Goal: Transaction & Acquisition: Purchase product/service

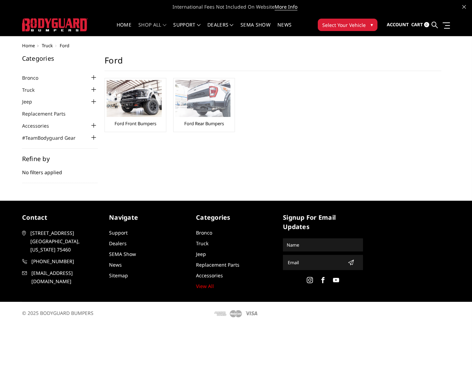
click at [198, 97] on img at bounding box center [202, 98] width 55 height 37
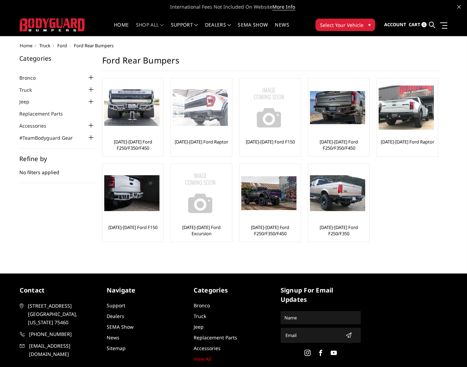
click at [185, 107] on img at bounding box center [200, 107] width 55 height 37
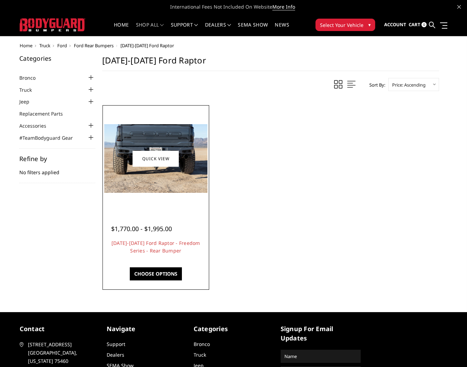
click at [165, 167] on img at bounding box center [155, 158] width 103 height 69
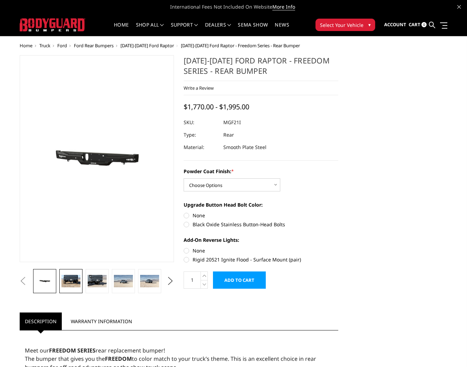
click at [74, 282] on img at bounding box center [70, 281] width 19 height 12
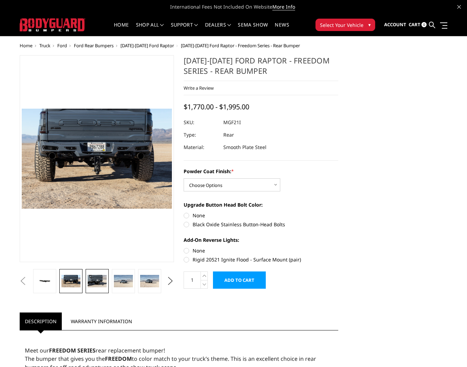
click at [92, 283] on img at bounding box center [97, 281] width 19 height 12
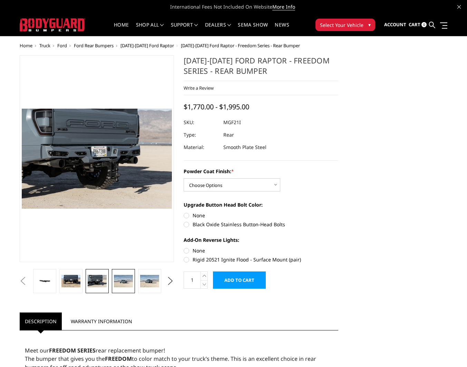
click at [116, 282] on img at bounding box center [123, 281] width 19 height 12
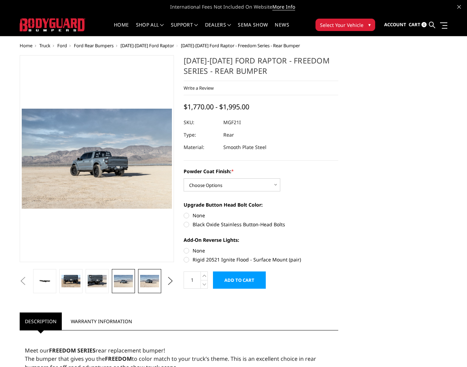
click at [143, 282] on img at bounding box center [149, 281] width 19 height 12
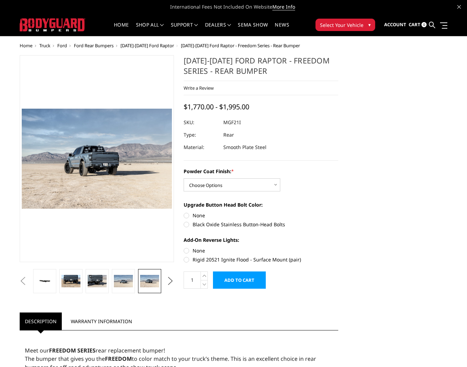
click at [169, 282] on button "Next" at bounding box center [170, 281] width 10 height 10
click at [154, 282] on img at bounding box center [149, 281] width 19 height 12
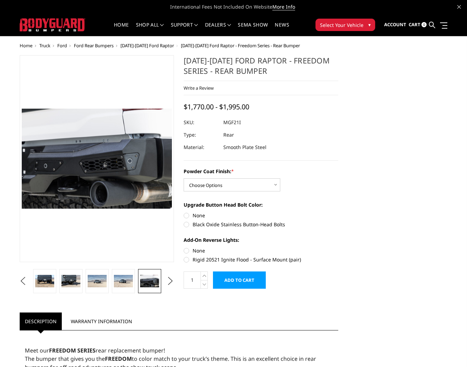
click at [328, 200] on div "Powder Coat Finish: * Choose Options Bare Metal Texture Black Powder Coat Upgra…" at bounding box center [261, 215] width 155 height 94
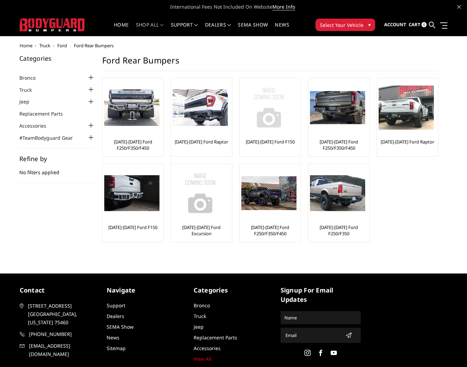
click at [284, 124] on img at bounding box center [268, 107] width 55 height 55
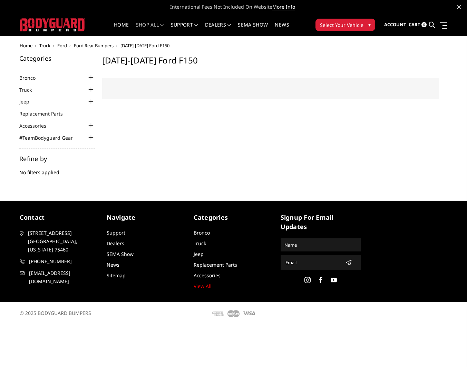
select select "US"
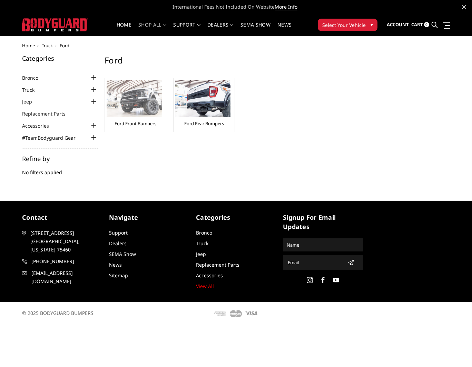
click at [142, 95] on img at bounding box center [134, 98] width 55 height 37
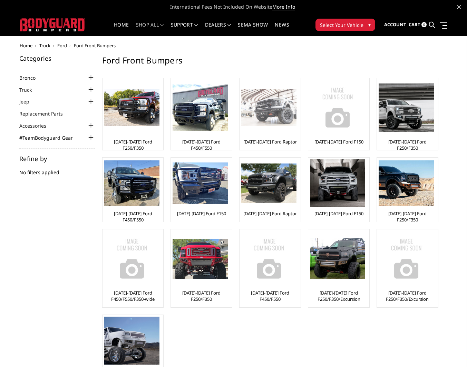
click at [276, 108] on img at bounding box center [268, 107] width 55 height 37
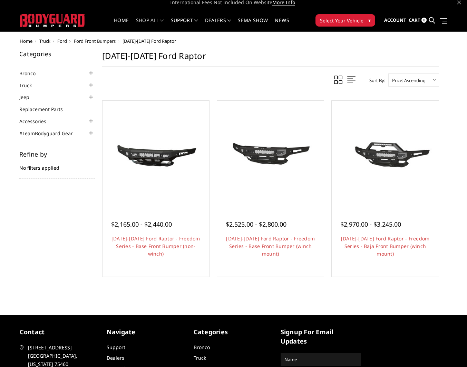
scroll to position [13, 0]
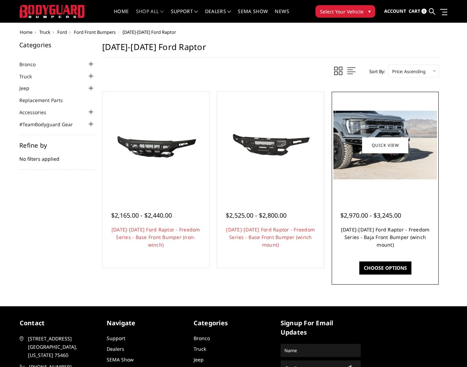
click at [368, 242] on link "2021-2025 Ford Raptor - Freedom Series - Baja Front Bumper (winch mount)" at bounding box center [385, 238] width 89 height 22
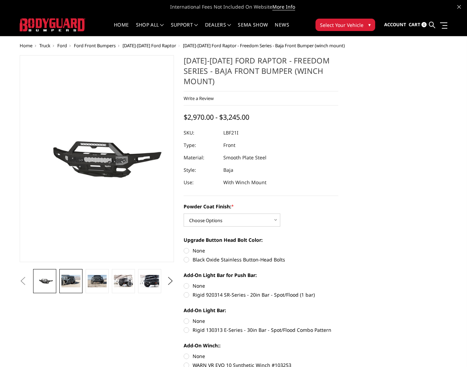
click at [73, 279] on img at bounding box center [70, 281] width 19 height 12
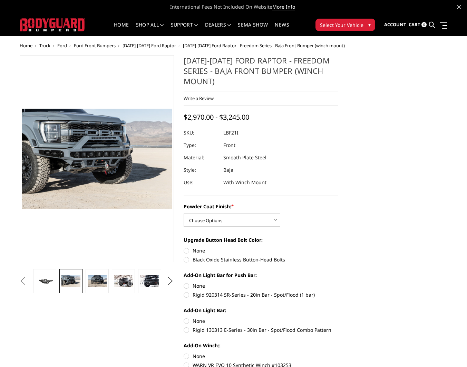
click at [236, 261] on label "Black Oxide Stainless Button-Head Bolts" at bounding box center [261, 259] width 155 height 7
click at [338, 248] on input "Black Oxide Stainless Button-Head Bolts" at bounding box center [338, 247] width 0 height 0
radio input "true"
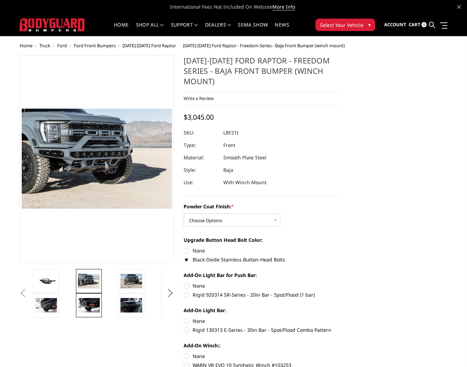
click at [94, 305] on img at bounding box center [89, 305] width 22 height 15
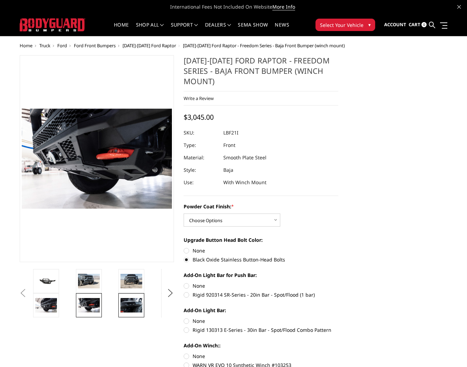
click at [122, 306] on img at bounding box center [132, 305] width 22 height 15
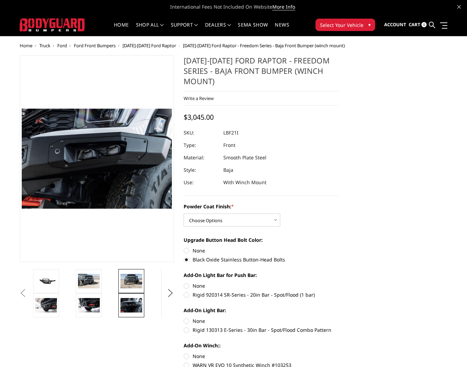
click at [125, 285] on img at bounding box center [132, 281] width 22 height 15
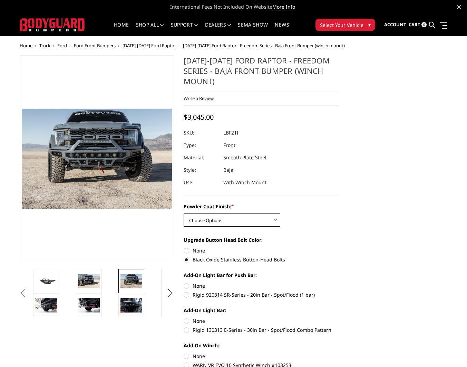
click at [270, 222] on select "Choose Options Bare Metal Texture Black Powder Coat" at bounding box center [232, 220] width 97 height 13
select select "2766"
click at [184, 214] on select "Choose Options Bare Metal Texture Black Powder Coat" at bounding box center [232, 220] width 97 height 13
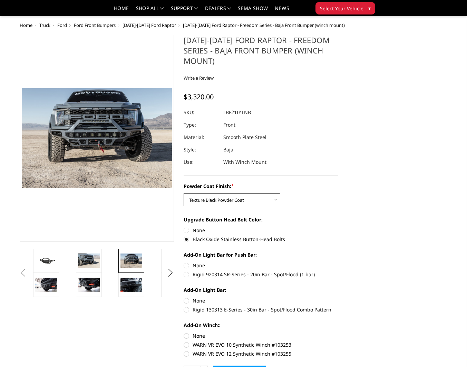
scroll to position [25, 0]
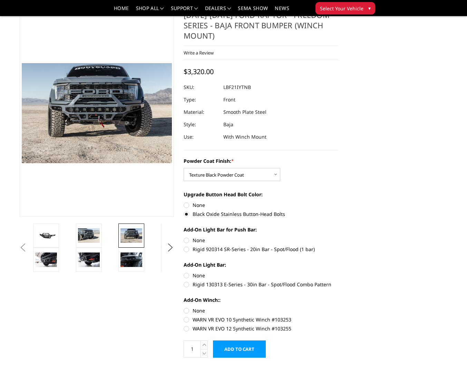
click at [254, 250] on label "Rigid 920314 SR-Series - 20in Bar - Spot/Flood (1 bar)" at bounding box center [261, 249] width 155 height 7
click at [338, 237] on input "Rigid 920314 SR-Series - 20in Bar - Spot/Flood (1 bar)" at bounding box center [338, 237] width 0 height 0
radio input "true"
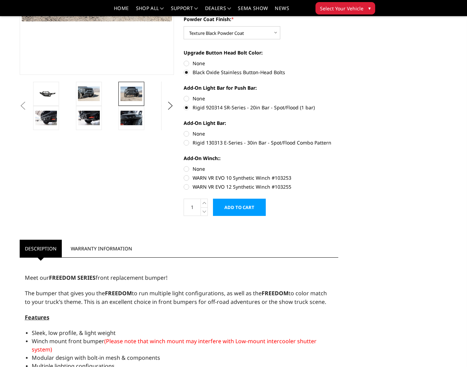
click at [241, 143] on label "Rigid 130313 E-Series - 30in Bar - Spot/Flood Combo Pattern" at bounding box center [261, 142] width 155 height 7
click at [338, 131] on input "Rigid 130313 E-Series - 30in Bar - Spot/Flood Combo Pattern" at bounding box center [338, 130] width 0 height 0
radio input "true"
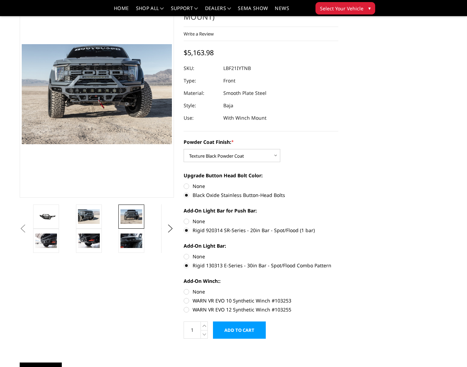
scroll to position [79, 0]
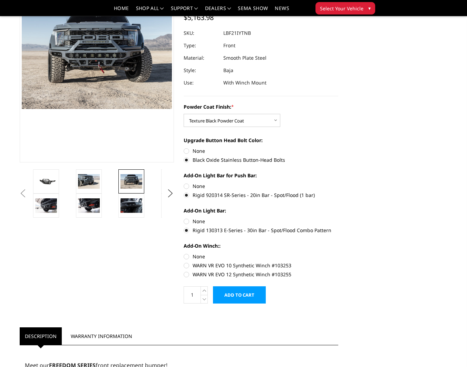
click at [248, 266] on label "WARN VR EVO 10 Synthetic Winch #103253" at bounding box center [261, 265] width 155 height 7
click at [338, 253] on input "WARN VR EVO 10 Synthetic Winch #103253" at bounding box center [338, 253] width 0 height 0
radio input "true"
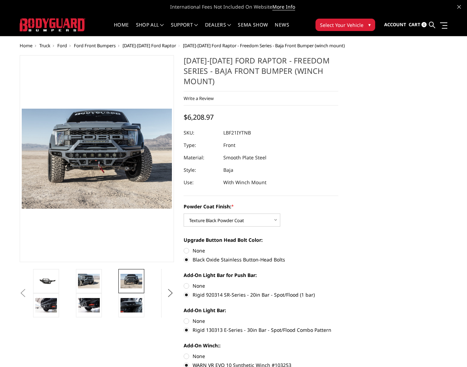
click at [171, 293] on button "Next" at bounding box center [170, 293] width 10 height 10
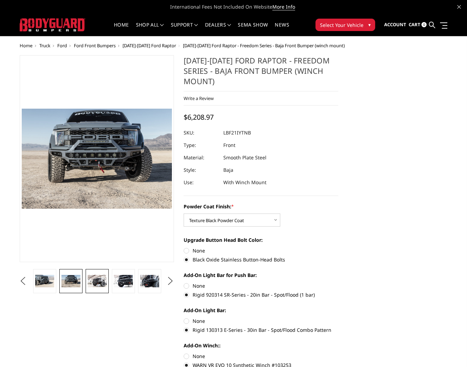
click at [93, 280] on img at bounding box center [97, 281] width 19 height 12
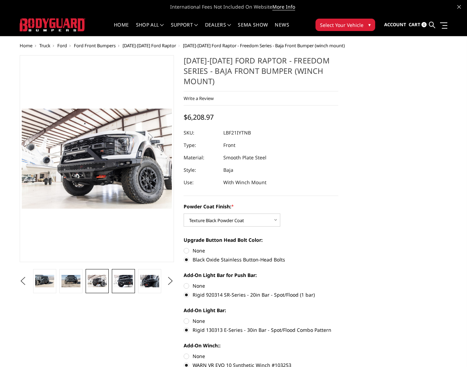
click at [120, 282] on img at bounding box center [123, 281] width 19 height 12
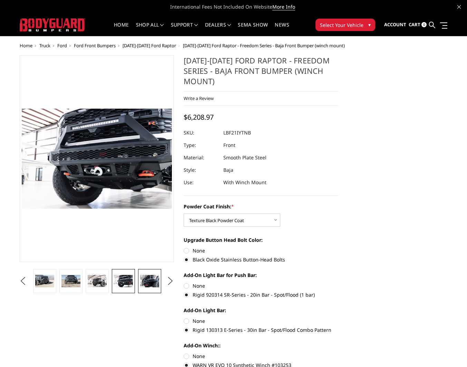
click at [155, 284] on img at bounding box center [149, 281] width 19 height 12
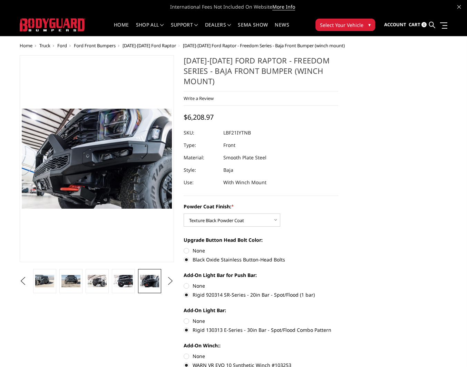
click at [172, 281] on button "Next" at bounding box center [170, 281] width 10 height 10
click at [157, 281] on img at bounding box center [149, 281] width 19 height 12
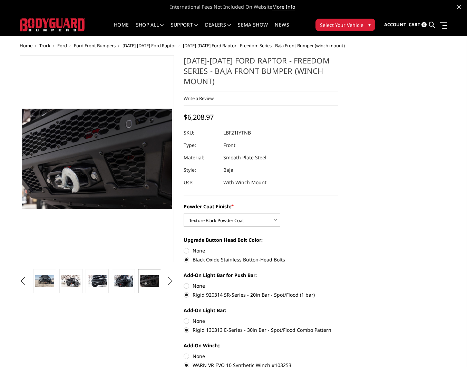
click at [170, 281] on button "Next" at bounding box center [170, 281] width 10 height 10
click at [149, 281] on img at bounding box center [149, 281] width 19 height 12
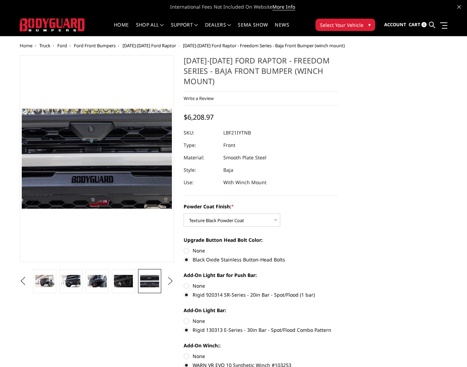
click at [173, 281] on button "Next" at bounding box center [170, 281] width 10 height 10
click at [153, 279] on img at bounding box center [149, 281] width 19 height 12
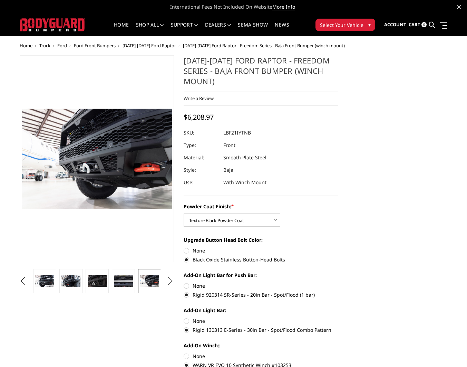
click at [174, 281] on button "Next" at bounding box center [170, 281] width 10 height 10
click at [150, 280] on img at bounding box center [149, 281] width 19 height 12
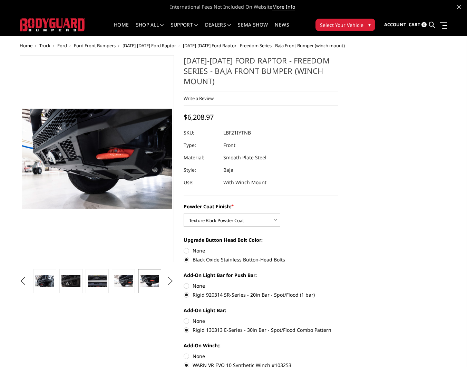
click at [167, 280] on button "Next" at bounding box center [170, 281] width 10 height 10
click at [151, 278] on img at bounding box center [149, 281] width 19 height 12
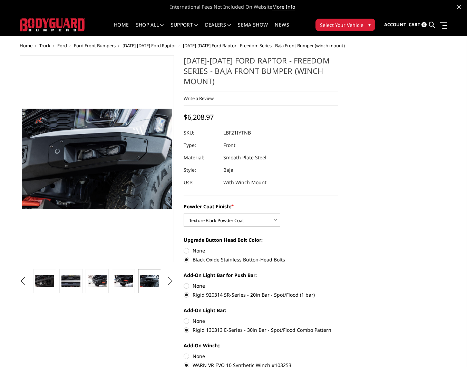
click at [172, 280] on button "Next" at bounding box center [170, 281] width 10 height 10
click at [156, 280] on img at bounding box center [149, 281] width 19 height 12
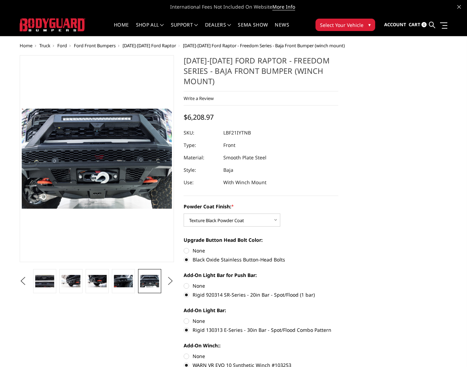
click at [171, 280] on button "Next" at bounding box center [170, 281] width 10 height 10
click at [154, 281] on img at bounding box center [149, 281] width 19 height 12
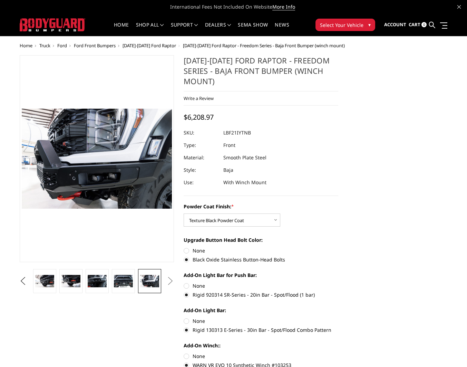
click at [169, 279] on button "Next" at bounding box center [170, 281] width 10 height 10
click at [64, 45] on span "Ford" at bounding box center [62, 45] width 10 height 6
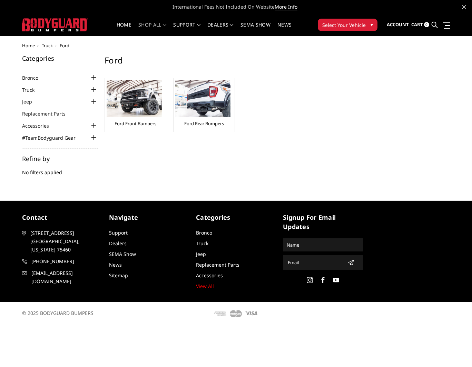
click at [95, 88] on div at bounding box center [93, 90] width 8 height 8
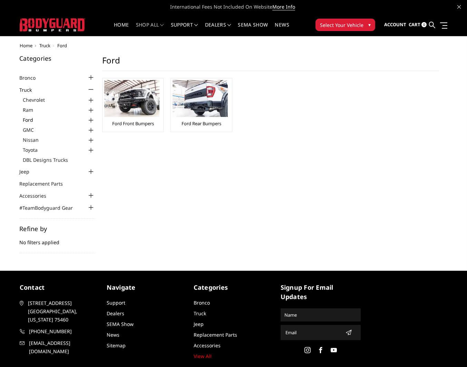
click at [24, 118] on link "Ford" at bounding box center [59, 119] width 73 height 7
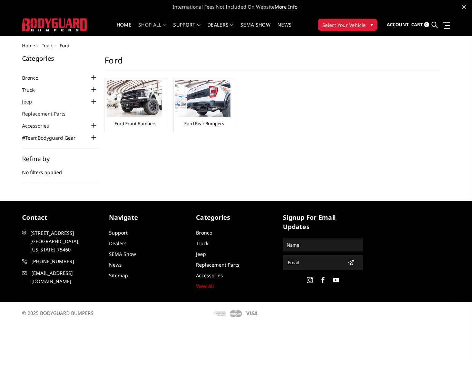
click at [93, 90] on div at bounding box center [93, 90] width 8 height 8
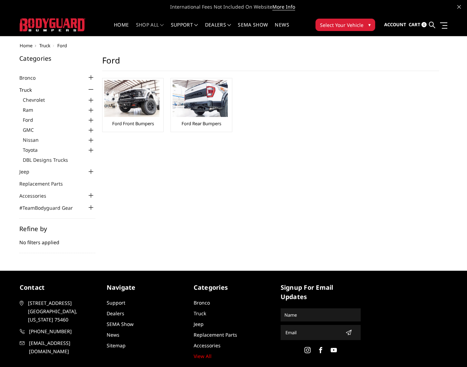
click at [90, 120] on div at bounding box center [91, 120] width 8 height 8
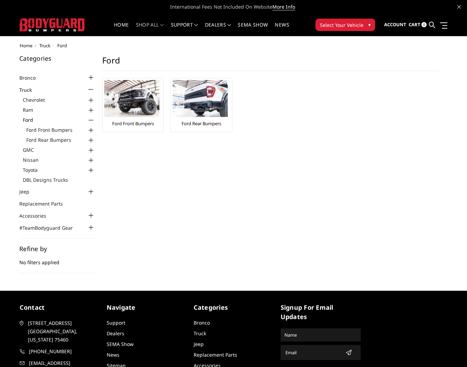
scroll to position [4, 0]
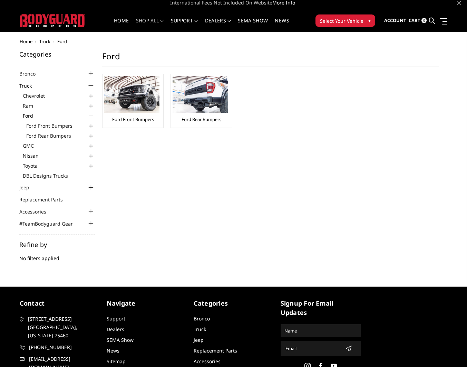
click at [90, 165] on div at bounding box center [91, 166] width 8 height 8
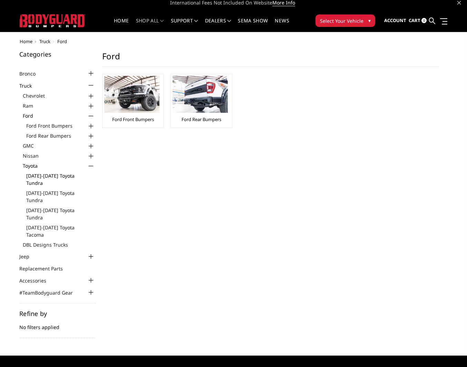
click at [65, 175] on link "[DATE]-[DATE] Toyota Tundra" at bounding box center [60, 179] width 69 height 15
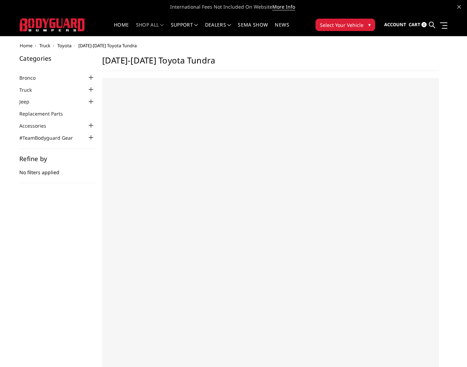
select select "US"
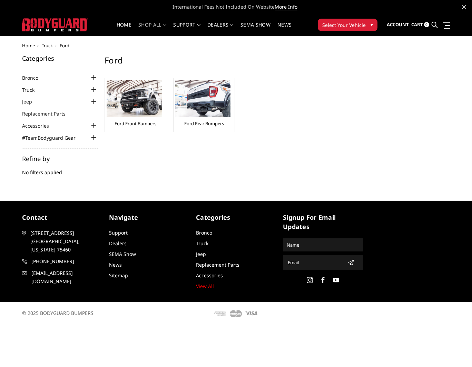
click at [96, 89] on div at bounding box center [93, 90] width 8 height 8
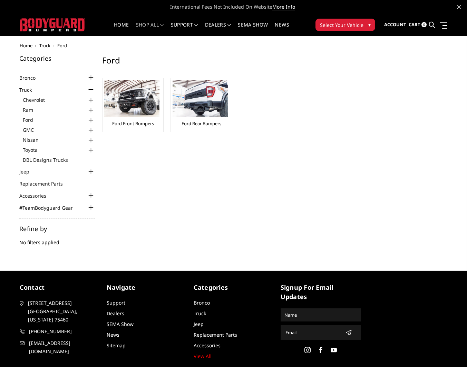
click at [91, 150] on div at bounding box center [91, 150] width 8 height 8
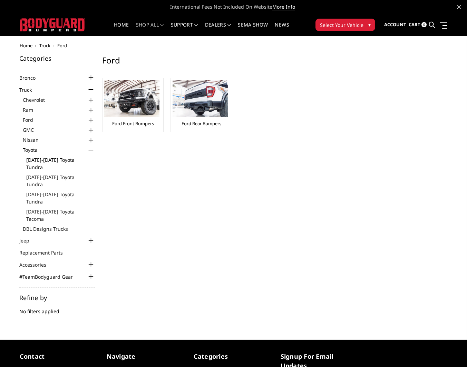
click at [65, 159] on link "[DATE]-[DATE] Toyota Tundra" at bounding box center [60, 163] width 69 height 15
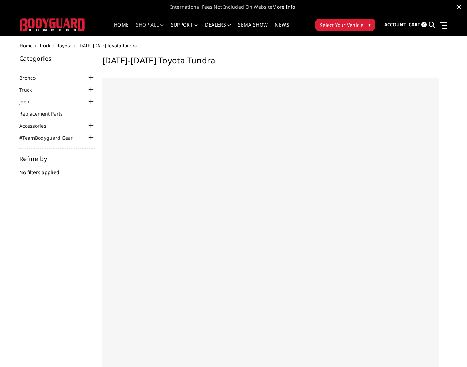
select select "US"
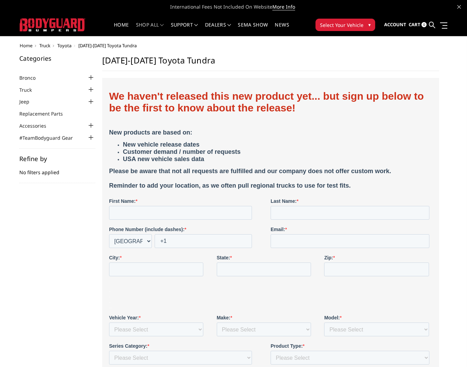
click at [92, 88] on div at bounding box center [91, 90] width 8 height 8
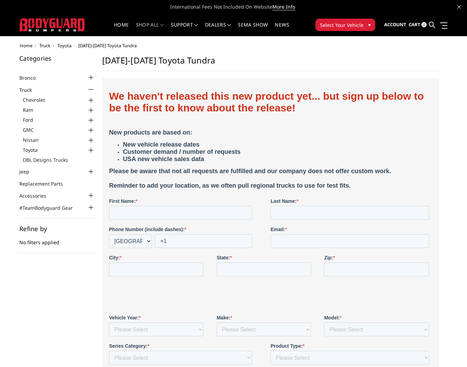
click at [91, 100] on div at bounding box center [91, 100] width 8 height 8
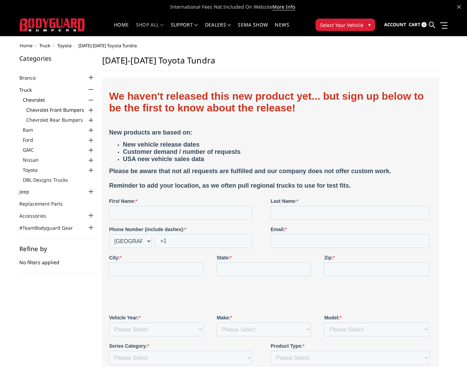
click at [79, 110] on link "Chevrolet Front Bumpers" at bounding box center [60, 109] width 69 height 7
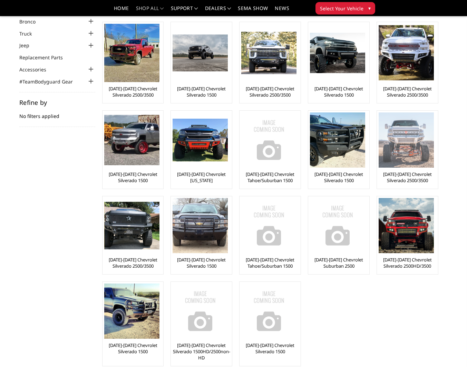
scroll to position [31, 0]
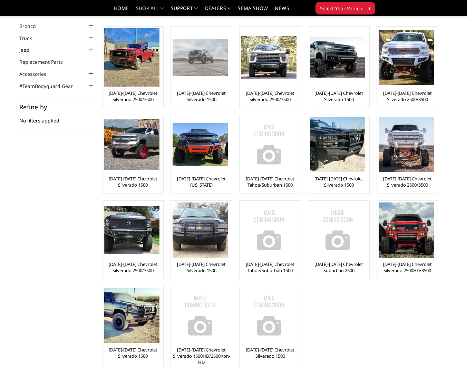
click at [209, 89] on div "[DATE]-[DATE] Chevrolet Silverado 1500" at bounding box center [202, 67] width 58 height 78
click at [208, 93] on link "[DATE]-[DATE] Chevrolet Silverado 1500" at bounding box center [202, 96] width 58 height 12
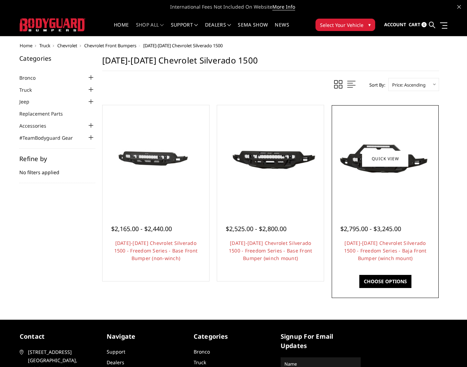
click at [425, 169] on img at bounding box center [385, 159] width 103 height 58
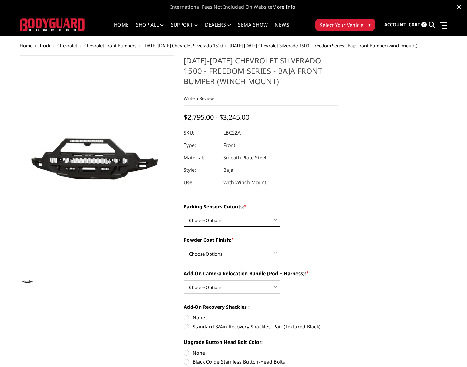
click at [216, 224] on select "Choose Options Yes - I have parking sensors No - I do NOT have parking sensors" at bounding box center [232, 220] width 97 height 13
select select "4385"
click at [184, 214] on select "Choose Options Yes - I have parking sensors No - I do NOT have parking sensors" at bounding box center [232, 220] width 97 height 13
click at [239, 253] on select "Choose Options Bare Metal Textured Black Powder Coat" at bounding box center [232, 253] width 97 height 13
select select "4390"
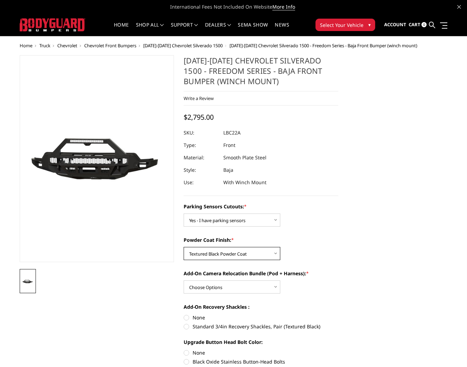
click at [184, 247] on select "Choose Options Bare Metal Textured Black Powder Coat" at bounding box center [232, 253] width 97 height 13
click at [237, 285] on select "Choose Options WITH front camera relocation harness + pod mount WITHOUT front c…" at bounding box center [232, 287] width 97 height 13
select select "4391"
click at [184, 281] on select "Choose Options WITH front camera relocation harness + pod mount WITHOUT front c…" at bounding box center [232, 287] width 97 height 13
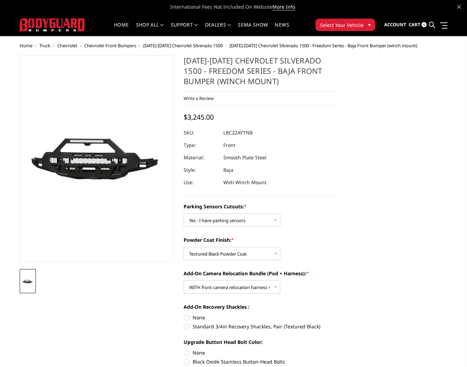
scroll to position [67, 0]
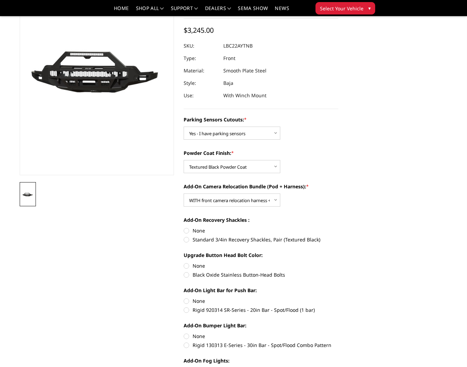
click at [221, 241] on label "Standard 3/4in Recovery Shackles, Pair (Textured Black)" at bounding box center [261, 239] width 155 height 7
click at [338, 228] on input "Standard 3/4in Recovery Shackles, Pair (Textured Black)" at bounding box center [338, 227] width 0 height 0
radio input "true"
click at [210, 275] on label "Black Oxide Stainless Button-Head Bolts" at bounding box center [261, 274] width 155 height 7
click at [338, 263] on input "Black Oxide Stainless Button-Head Bolts" at bounding box center [338, 262] width 0 height 0
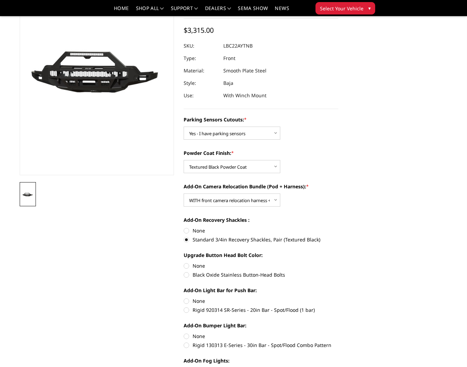
radio input "true"
click at [200, 310] on label "Rigid 920314 SR-Series - 20in Bar - Spot/Flood (1 bar)" at bounding box center [261, 310] width 155 height 7
click at [338, 298] on input "Rigid 920314 SR-Series - 20in Bar - Spot/Flood (1 bar)" at bounding box center [338, 298] width 0 height 0
radio input "true"
click at [204, 345] on label "Rigid 130313 E-Series - 30in Bar - Spot/Flood Combo Pattern" at bounding box center [261, 345] width 155 height 7
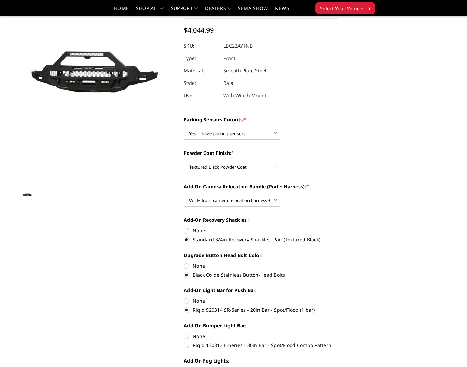
click at [338, 333] on input "Rigid 130313 E-Series - 30in Bar - Spot/Flood Combo Pattern" at bounding box center [338, 333] width 0 height 0
radio input "true"
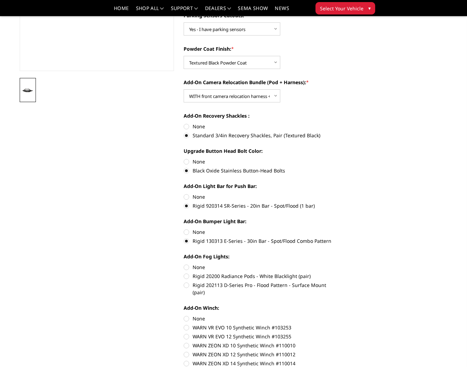
scroll to position [167, 0]
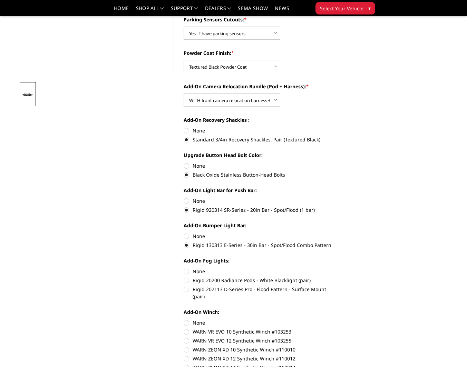
click at [207, 290] on label "Rigid 202113 D-Series Pro - Flood Pattern - Surface Mount (pair)" at bounding box center [261, 293] width 155 height 15
click at [338, 277] on input "Rigid 202113 D-Series Pro - Flood Pattern - Surface Mount (pair)" at bounding box center [338, 277] width 0 height 0
radio input "true"
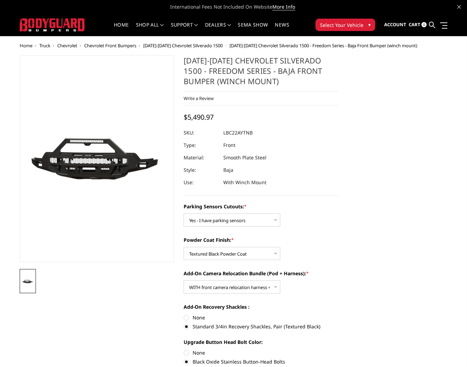
scroll to position [0, 0]
click at [68, 47] on span "Chevrolet" at bounding box center [67, 45] width 20 height 6
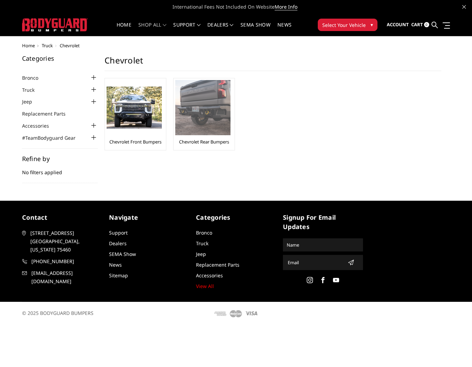
click at [210, 107] on img at bounding box center [202, 107] width 55 height 55
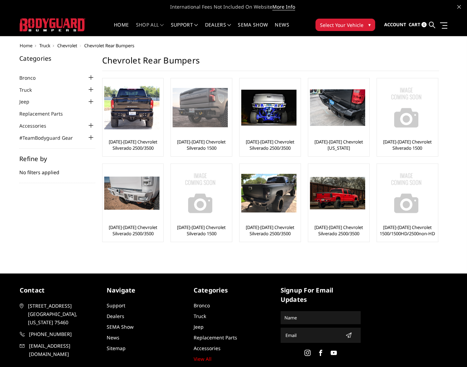
click at [205, 110] on img at bounding box center [200, 107] width 55 height 39
click at [316, 67] on h1 "Chevrolet Rear Bumpers" at bounding box center [270, 63] width 337 height 16
click at [94, 89] on div at bounding box center [91, 90] width 8 height 8
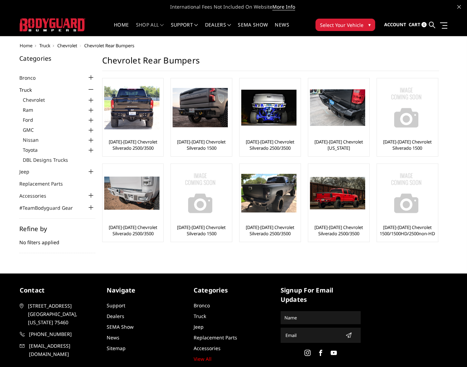
click at [90, 119] on div at bounding box center [91, 120] width 8 height 8
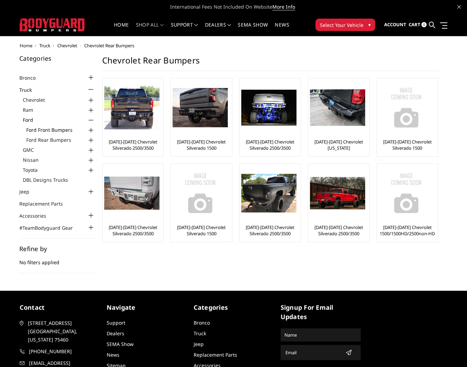
click at [57, 129] on link "Ford Front Bumpers" at bounding box center [60, 129] width 69 height 7
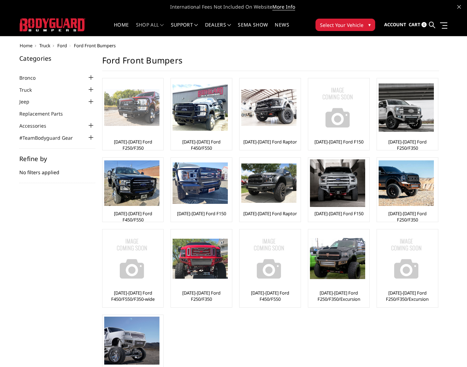
click at [122, 104] on img at bounding box center [131, 107] width 55 height 37
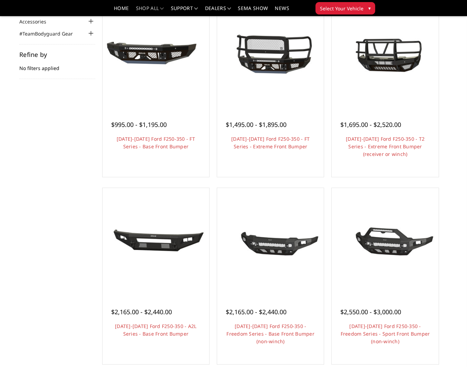
scroll to position [88, 0]
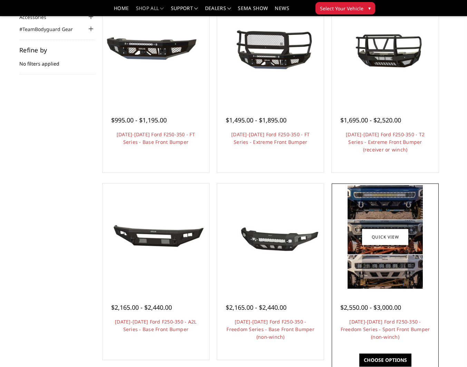
click at [409, 249] on img at bounding box center [385, 236] width 75 height 103
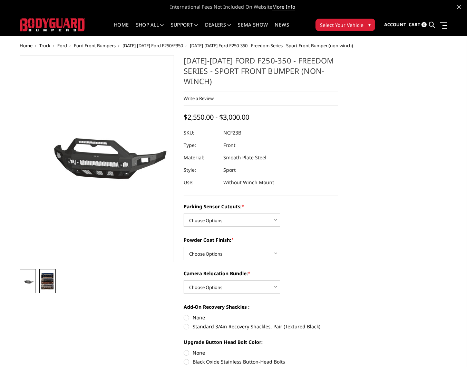
click at [47, 279] on img at bounding box center [47, 281] width 12 height 17
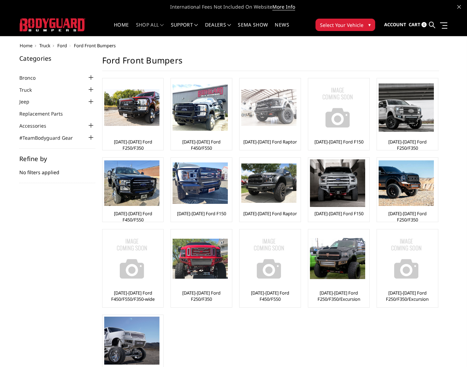
click at [279, 104] on img at bounding box center [268, 107] width 55 height 37
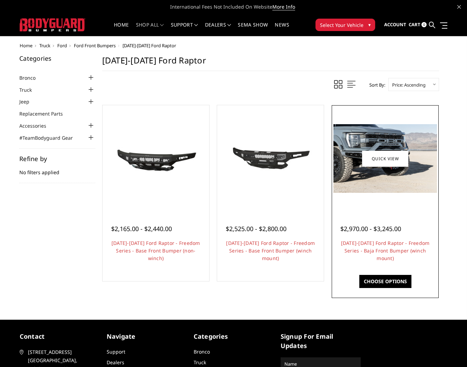
click at [392, 177] on img at bounding box center [385, 158] width 103 height 69
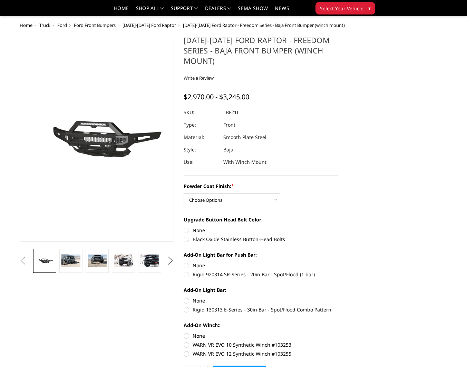
scroll to position [44, 0]
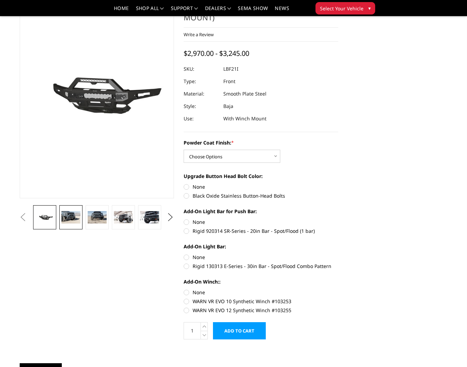
click at [61, 215] on link at bounding box center [70, 217] width 23 height 24
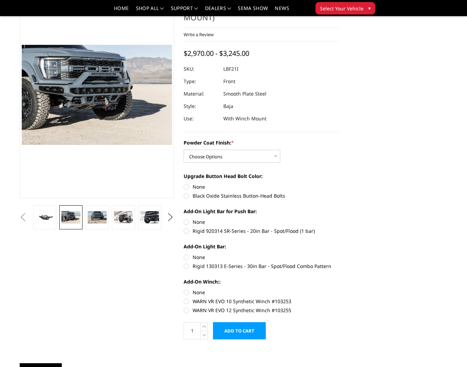
scroll to position [29, 0]
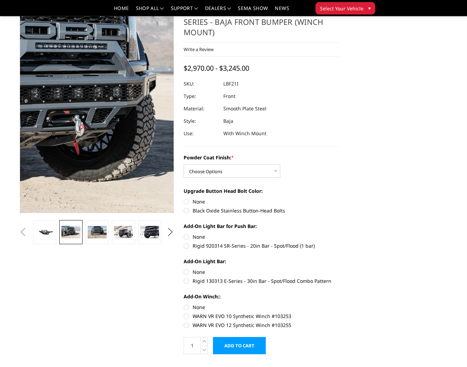
click at [121, 117] on img at bounding box center [50, 107] width 442 height 295
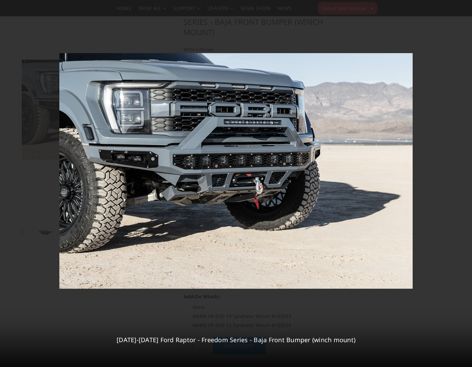
click at [462, 183] on div "2 / 13 2021-2025 Ford Raptor - Freedom Series - Baja Front Bumper (winch mount)" at bounding box center [236, 183] width 472 height 367
click at [463, 181] on icon at bounding box center [464, 184] width 8 height 8
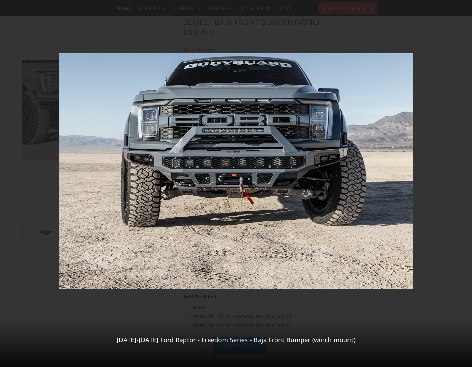
click at [463, 181] on div "3 / 13 2021-2025 Ford Raptor - Freedom Series - Baja Front Bumper (winch mount)" at bounding box center [236, 183] width 472 height 367
click at [463, 181] on icon at bounding box center [464, 184] width 8 height 8
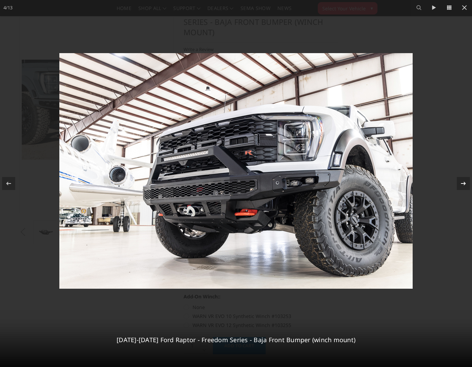
click at [463, 181] on div "4 / 13 2021-2025 Ford Raptor - Freedom Series - Baja Front Bumper (winch mount)" at bounding box center [236, 183] width 472 height 367
click at [463, 184] on icon at bounding box center [464, 184] width 8 height 8
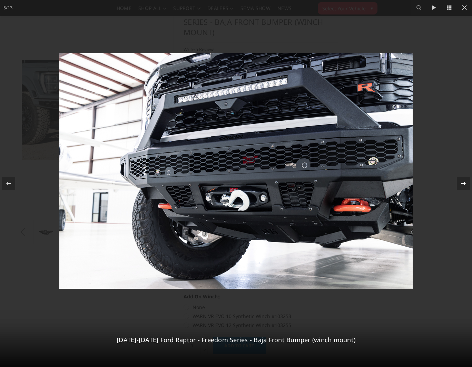
click at [463, 184] on icon at bounding box center [464, 184] width 8 height 8
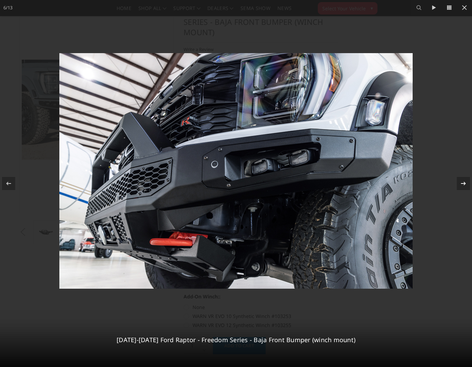
click at [463, 184] on div "6 / 13 2021-2025 Ford Raptor - Freedom Series - Baja Front Bumper (winch mount)" at bounding box center [236, 183] width 472 height 367
click at [463, 184] on icon at bounding box center [464, 184] width 8 height 8
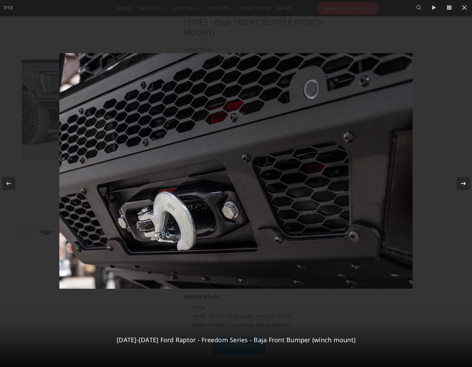
click at [463, 184] on icon at bounding box center [464, 184] width 8 height 8
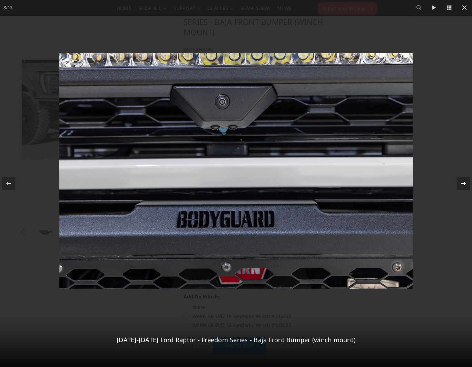
click at [463, 184] on icon at bounding box center [464, 184] width 8 height 8
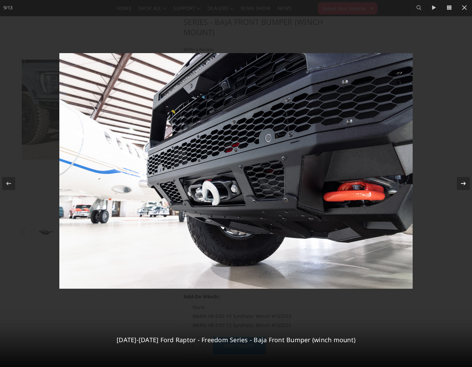
click at [463, 184] on div "9 / 13 2021-2025 Ford Raptor - Freedom Series - Baja Front Bumper (winch mount)" at bounding box center [236, 183] width 472 height 367
click at [463, 184] on icon at bounding box center [464, 184] width 8 height 8
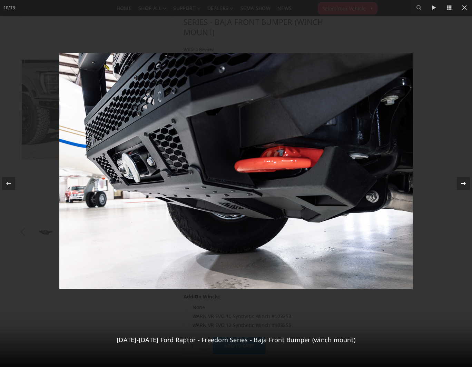
click at [463, 184] on icon at bounding box center [464, 184] width 8 height 8
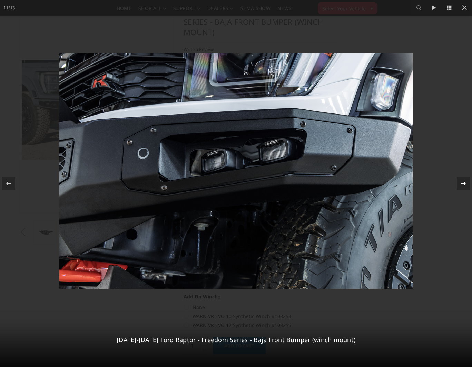
click at [463, 184] on icon at bounding box center [464, 184] width 8 height 8
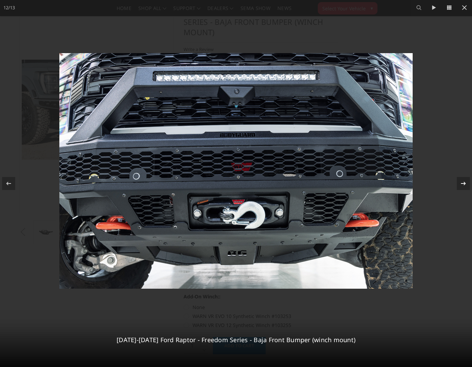
click at [463, 184] on icon at bounding box center [464, 184] width 8 height 8
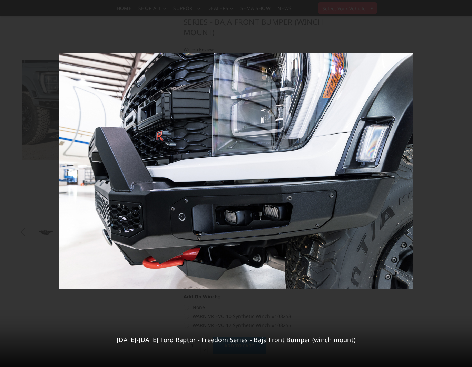
click at [463, 184] on div "13 / 13 2021-2025 Ford Raptor - Freedom Series - Baja Front Bumper (winch mount)" at bounding box center [236, 183] width 472 height 367
click at [437, 198] on div at bounding box center [236, 183] width 472 height 367
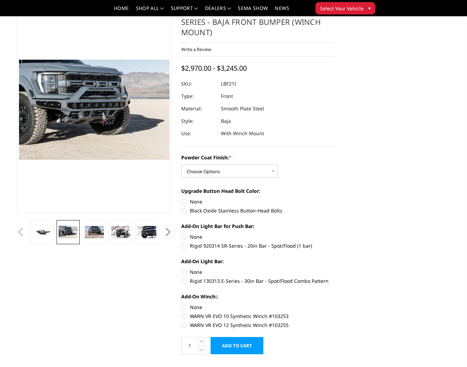
scroll to position [0, 211]
